Goal: Check status

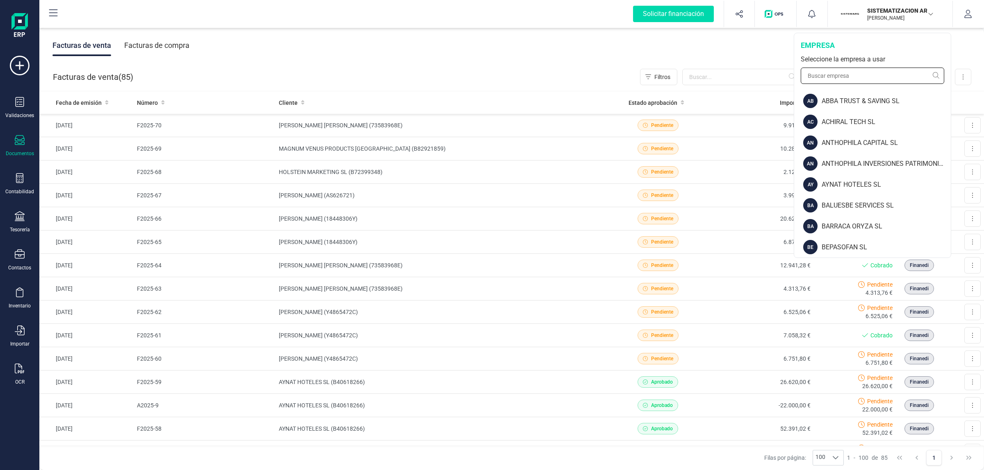
click at [869, 77] on input "text" at bounding box center [871, 76] width 143 height 16
paste input "LIV E ITV I VEL AS SL"
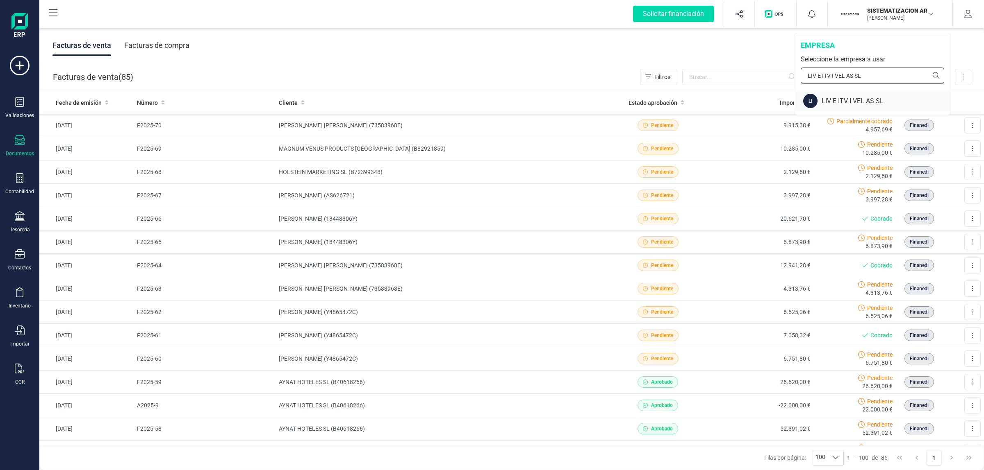
type input "LIV E ITV I VEL AS SL"
click at [854, 99] on div "LIV E ITV I VEL AS SL" at bounding box center [885, 101] width 129 height 10
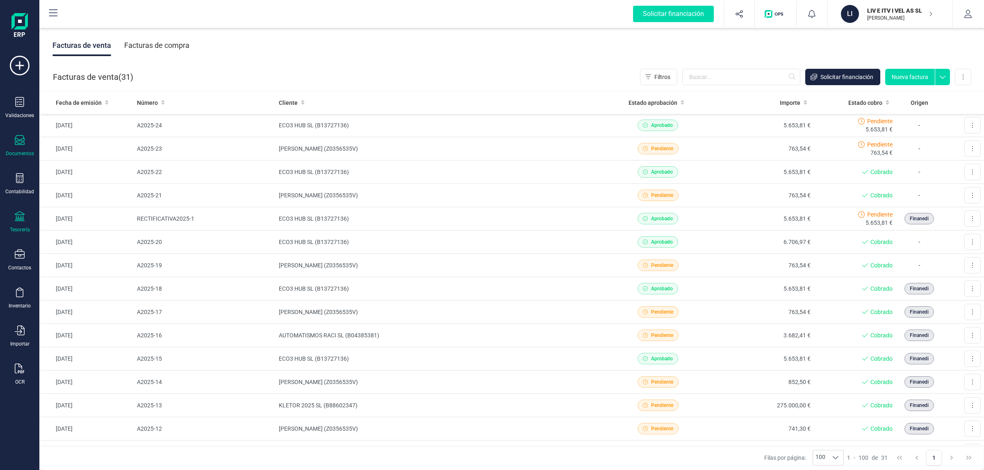
click at [21, 211] on icon at bounding box center [20, 216] width 10 height 10
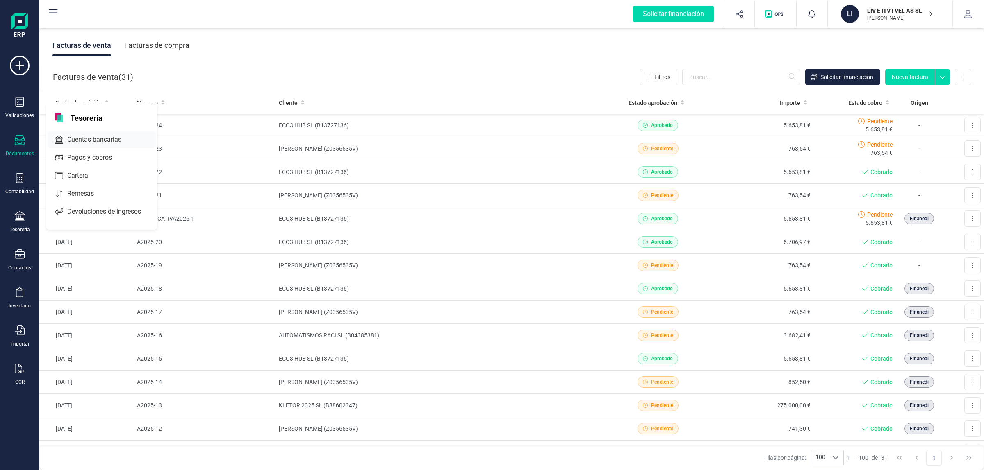
click at [85, 138] on span "Cuentas bancarias" at bounding box center [100, 140] width 72 height 10
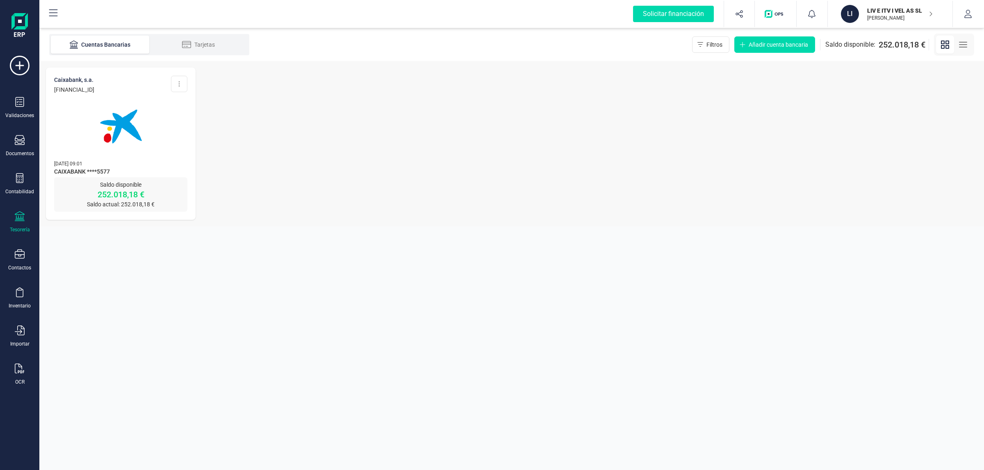
click at [91, 127] on img at bounding box center [120, 126] width 69 height 69
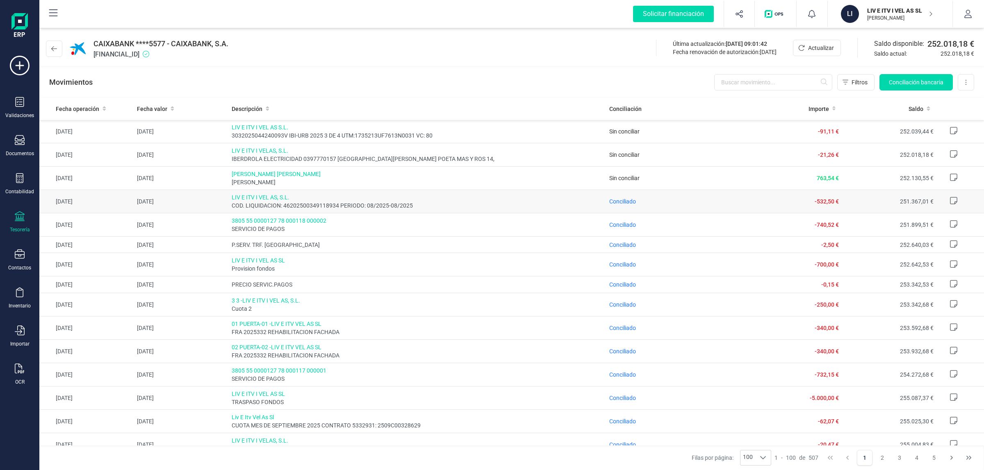
click at [617, 197] on td "Conciliado" at bounding box center [677, 201] width 142 height 23
click at [617, 201] on span "Conciliado" at bounding box center [622, 201] width 27 height 7
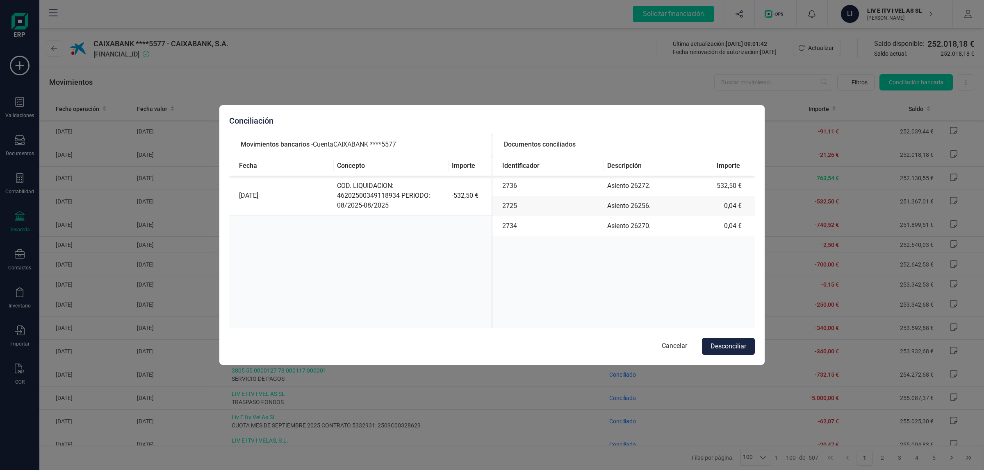
click at [671, 342] on button "Cancelar" at bounding box center [674, 346] width 42 height 17
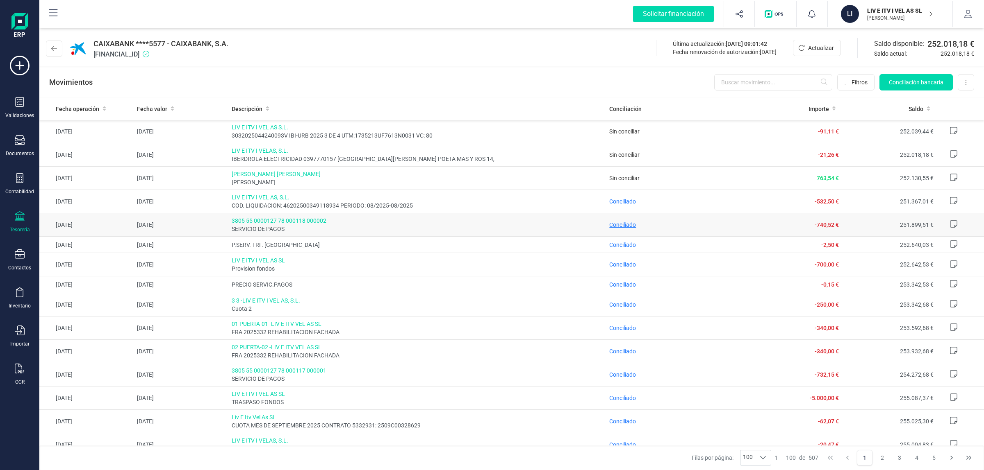
click at [623, 224] on span "Conciliado" at bounding box center [622, 225] width 27 height 7
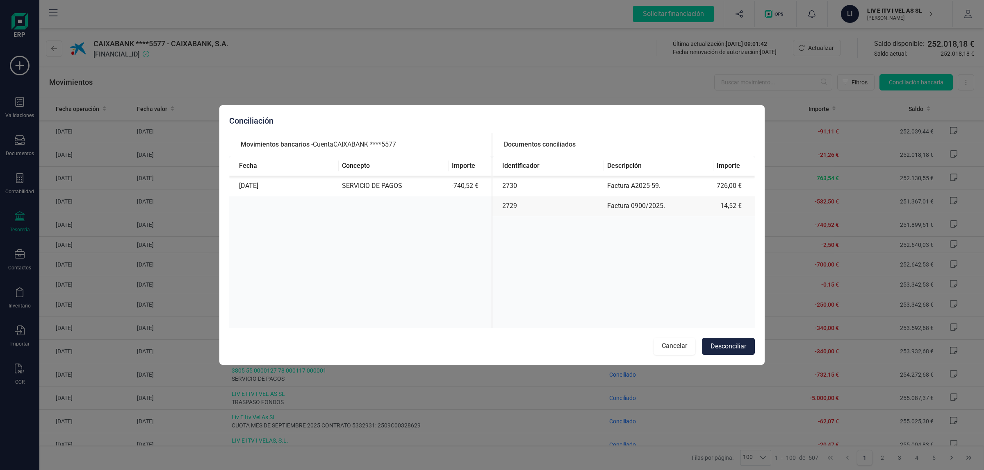
click at [666, 346] on button "Cancelar" at bounding box center [674, 346] width 42 height 17
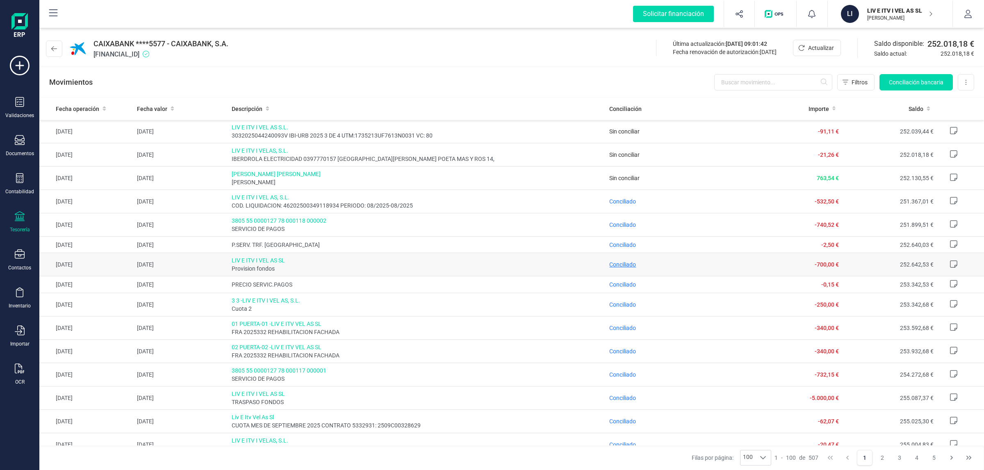
click at [613, 265] on span "Conciliado" at bounding box center [622, 264] width 27 height 7
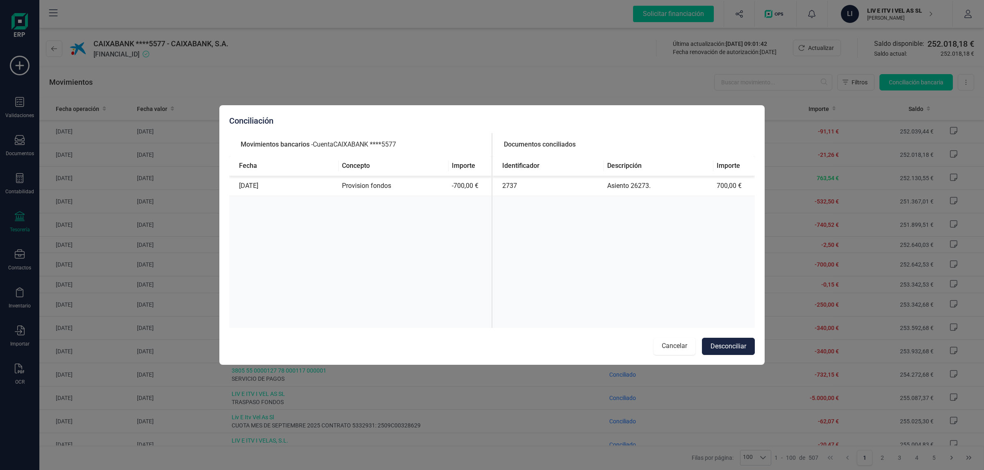
click at [669, 353] on button "Cancelar" at bounding box center [674, 346] width 42 height 17
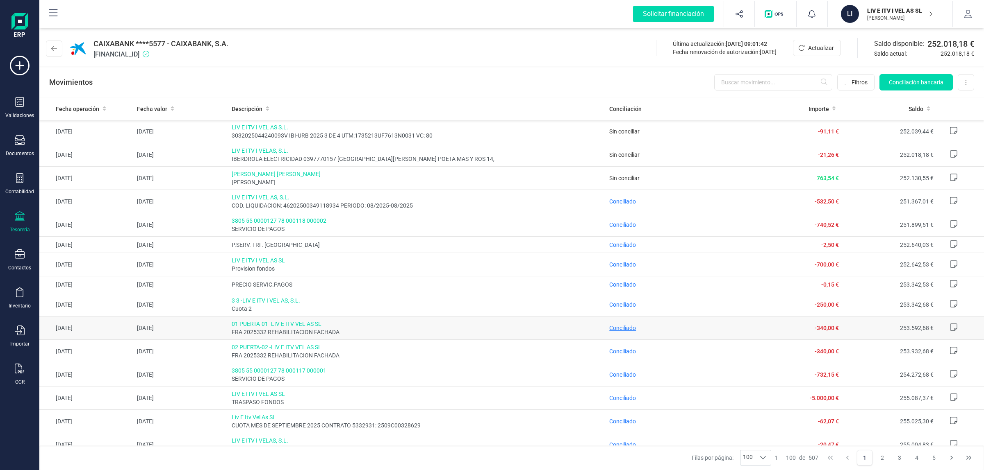
click at [618, 330] on span "Conciliado" at bounding box center [622, 328] width 27 height 7
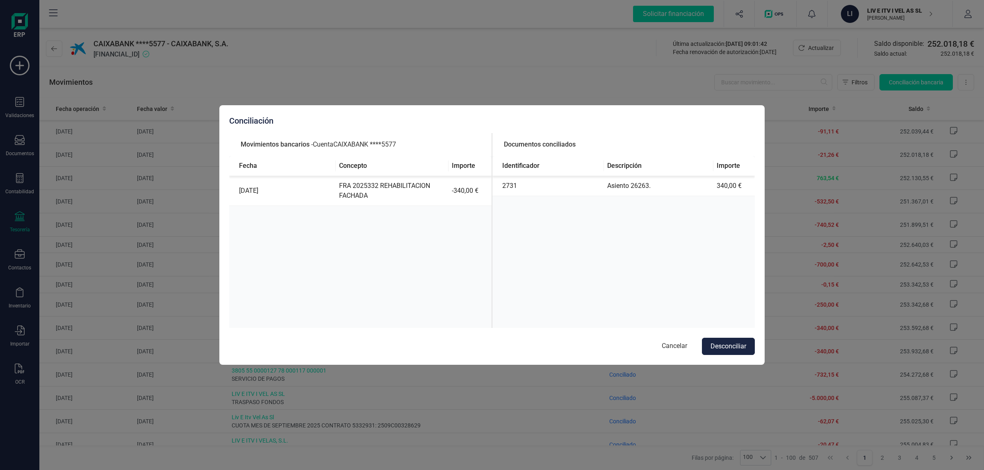
click at [672, 343] on button "Cancelar" at bounding box center [674, 346] width 42 height 17
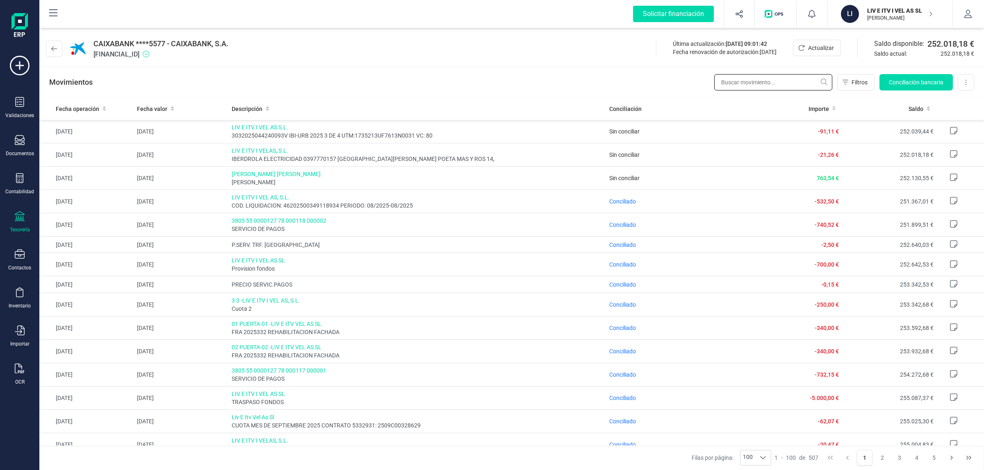
click at [808, 85] on input "text" at bounding box center [773, 82] width 118 height 16
paste input "CDAD.PROP.[GEOGRAPHIC_DATA]"
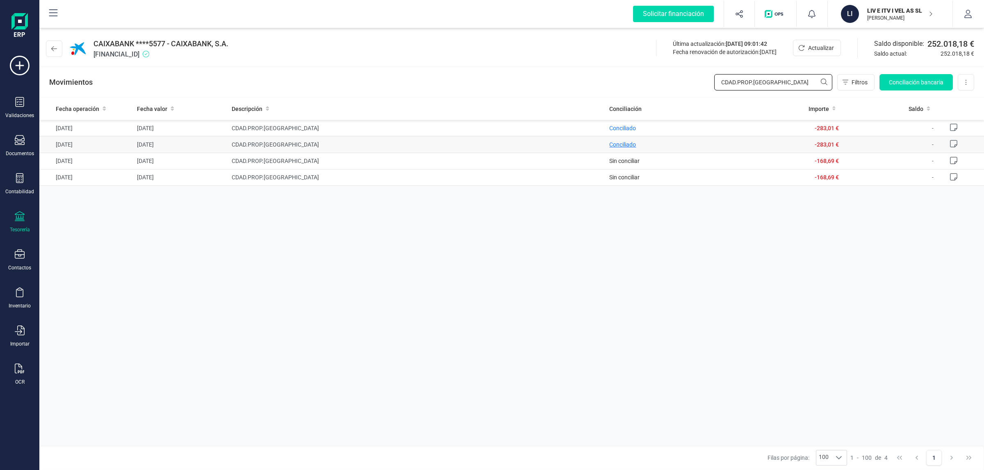
type input "CDAD.PROP.[GEOGRAPHIC_DATA]"
click at [619, 143] on span "Conciliado" at bounding box center [622, 144] width 27 height 7
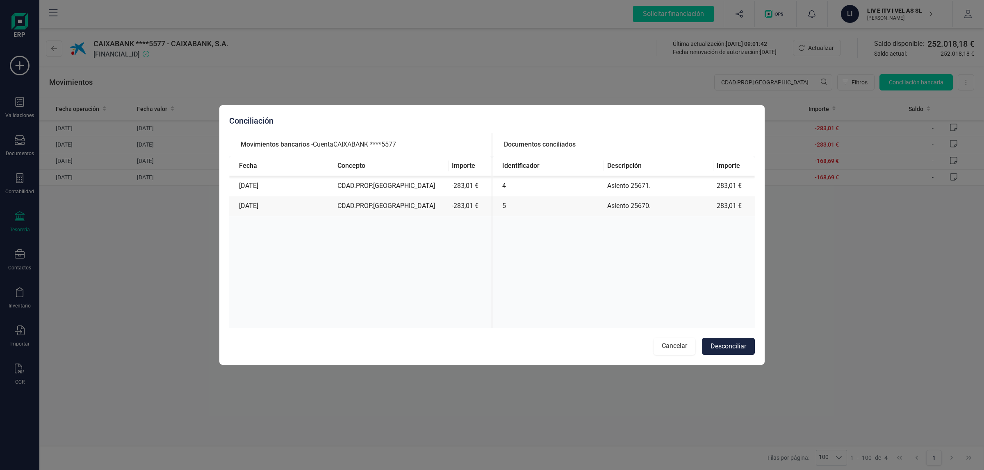
click at [666, 343] on button "Cancelar" at bounding box center [674, 346] width 42 height 17
